Goal: Navigation & Orientation: Understand site structure

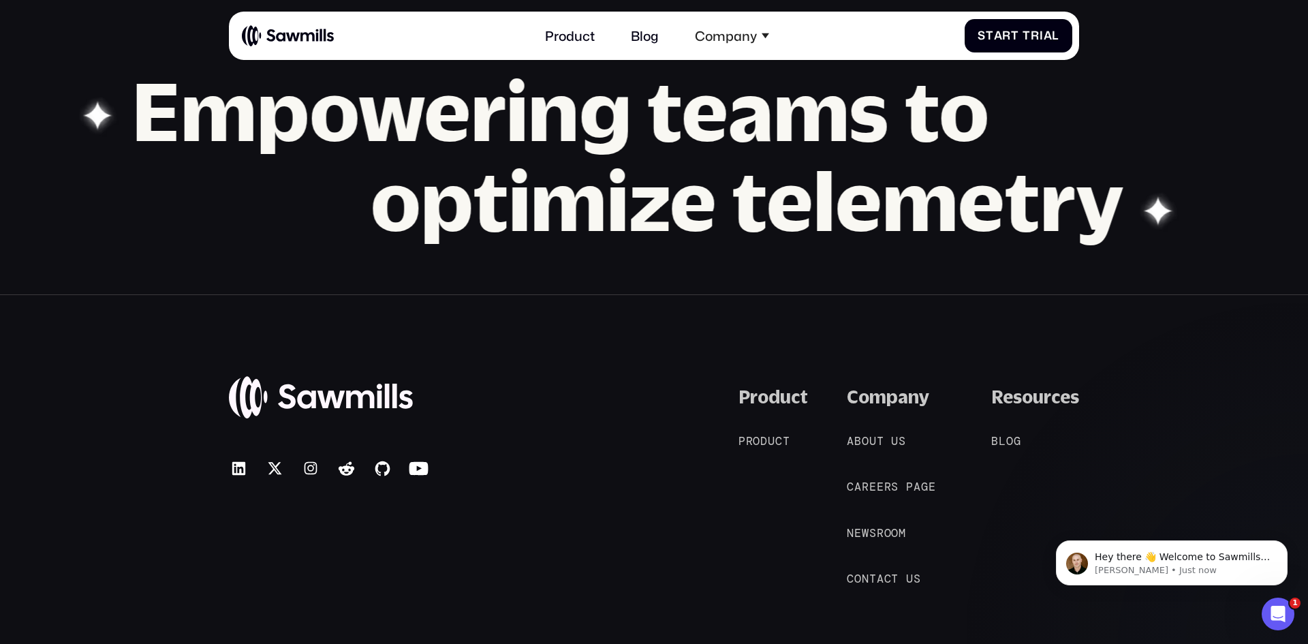
scroll to position [1499, 0]
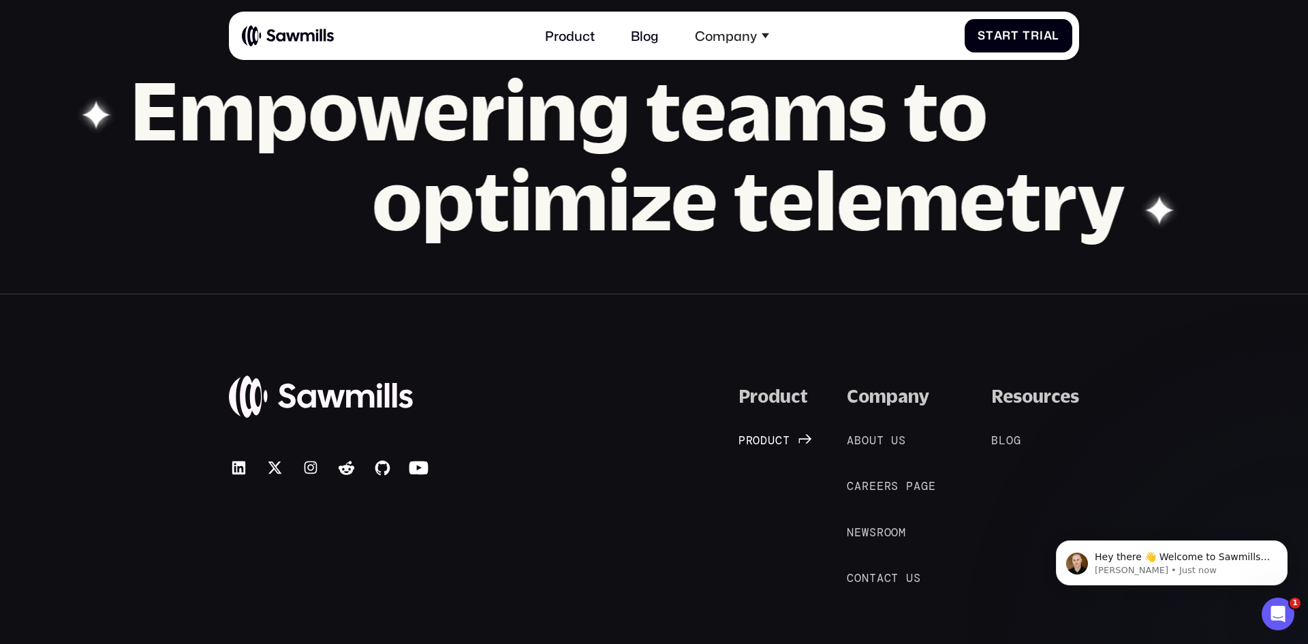
click at [769, 440] on span "u" at bounding box center [771, 440] width 7 height 14
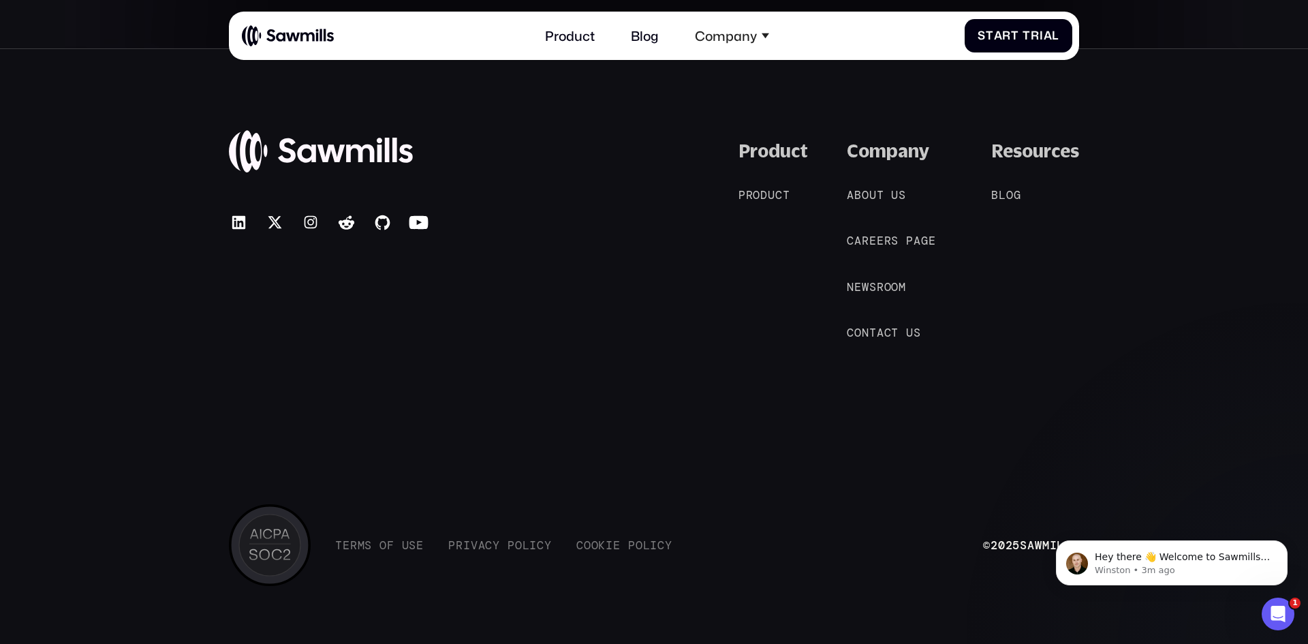
scroll to position [6685, 0]
click at [870, 190] on span "u" at bounding box center [873, 194] width 7 height 14
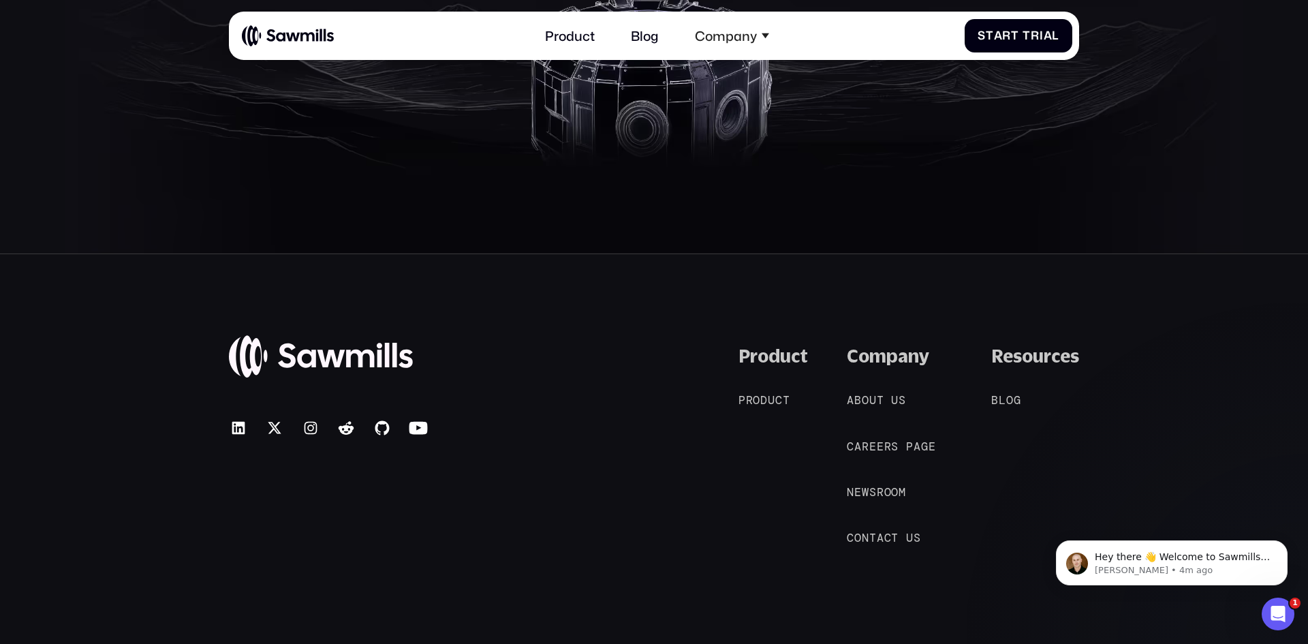
scroll to position [2930, 0]
click at [890, 534] on span "c" at bounding box center [888, 536] width 7 height 14
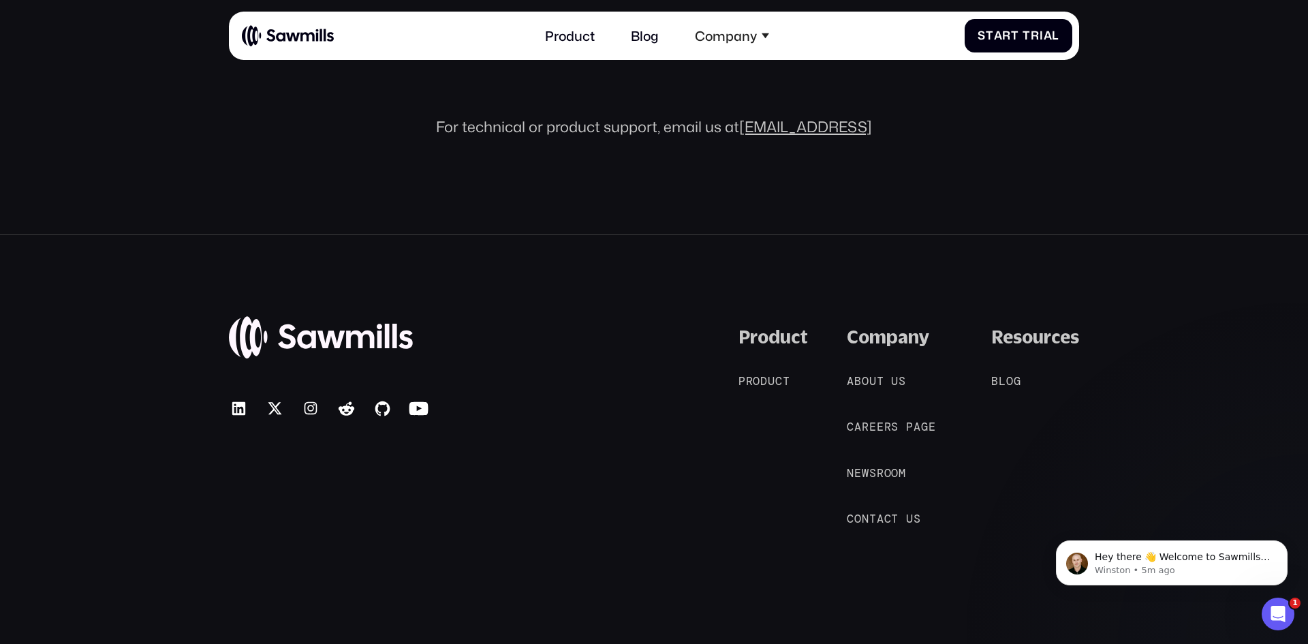
scroll to position [750, 0]
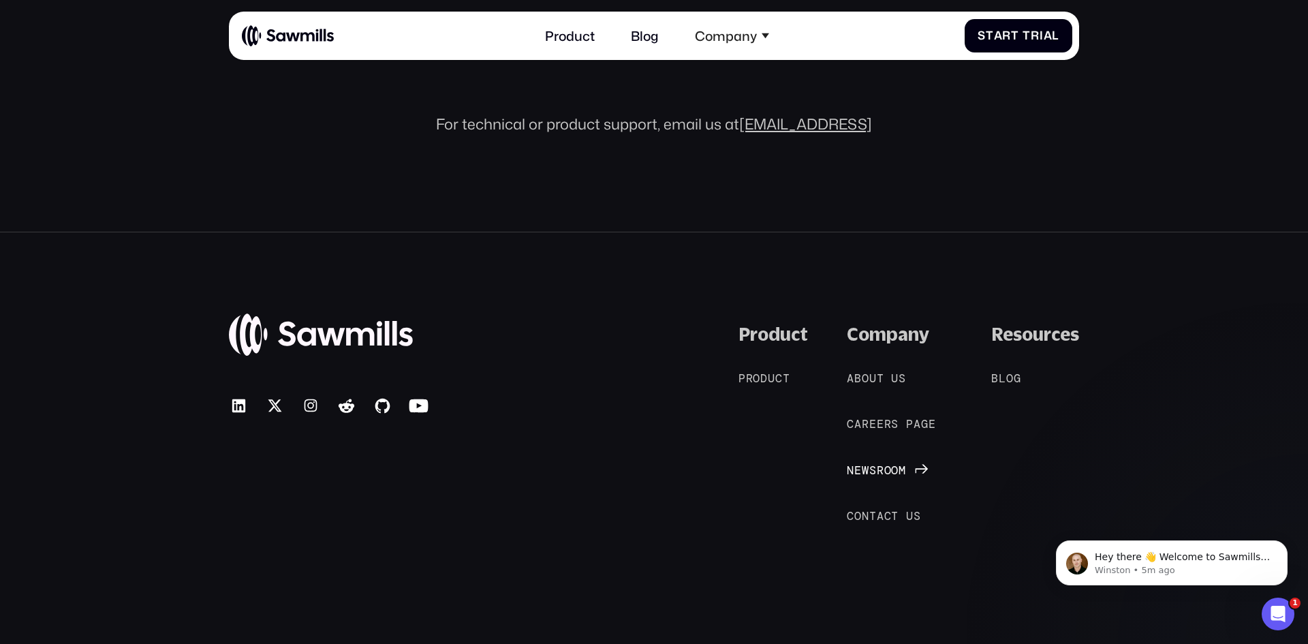
click at [885, 469] on span "o" at bounding box center [888, 470] width 7 height 14
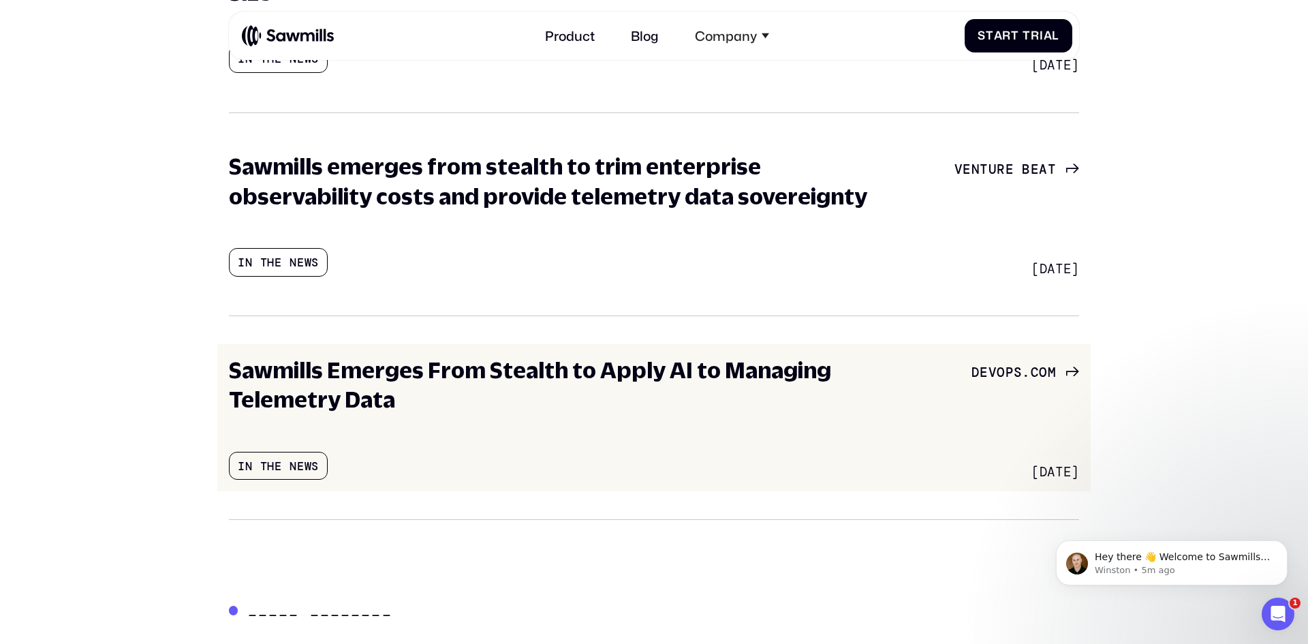
scroll to position [818, 0]
